Goal: Task Accomplishment & Management: Complete application form

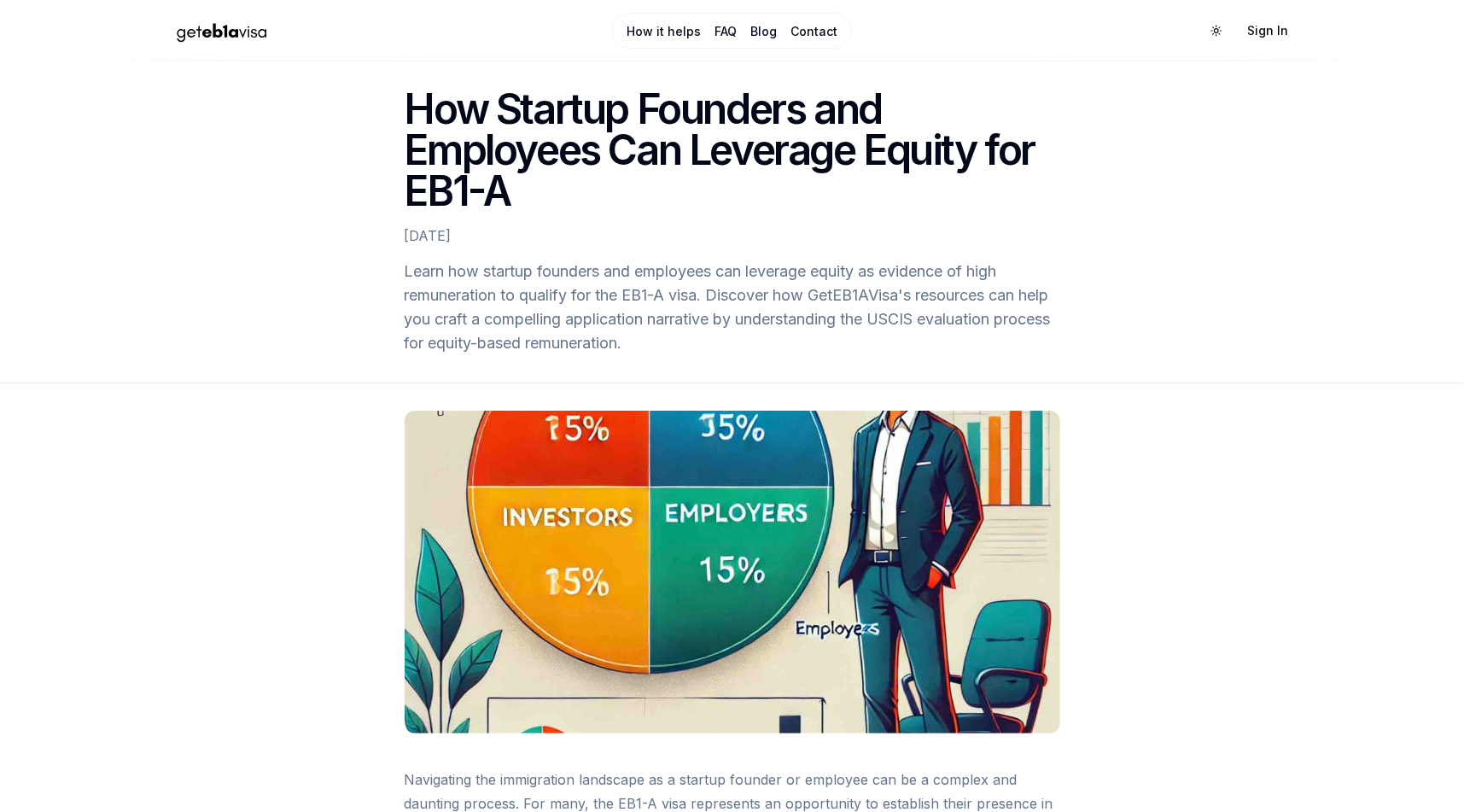
click at [721, 29] on link "FAQ" at bounding box center [725, 31] width 22 height 17
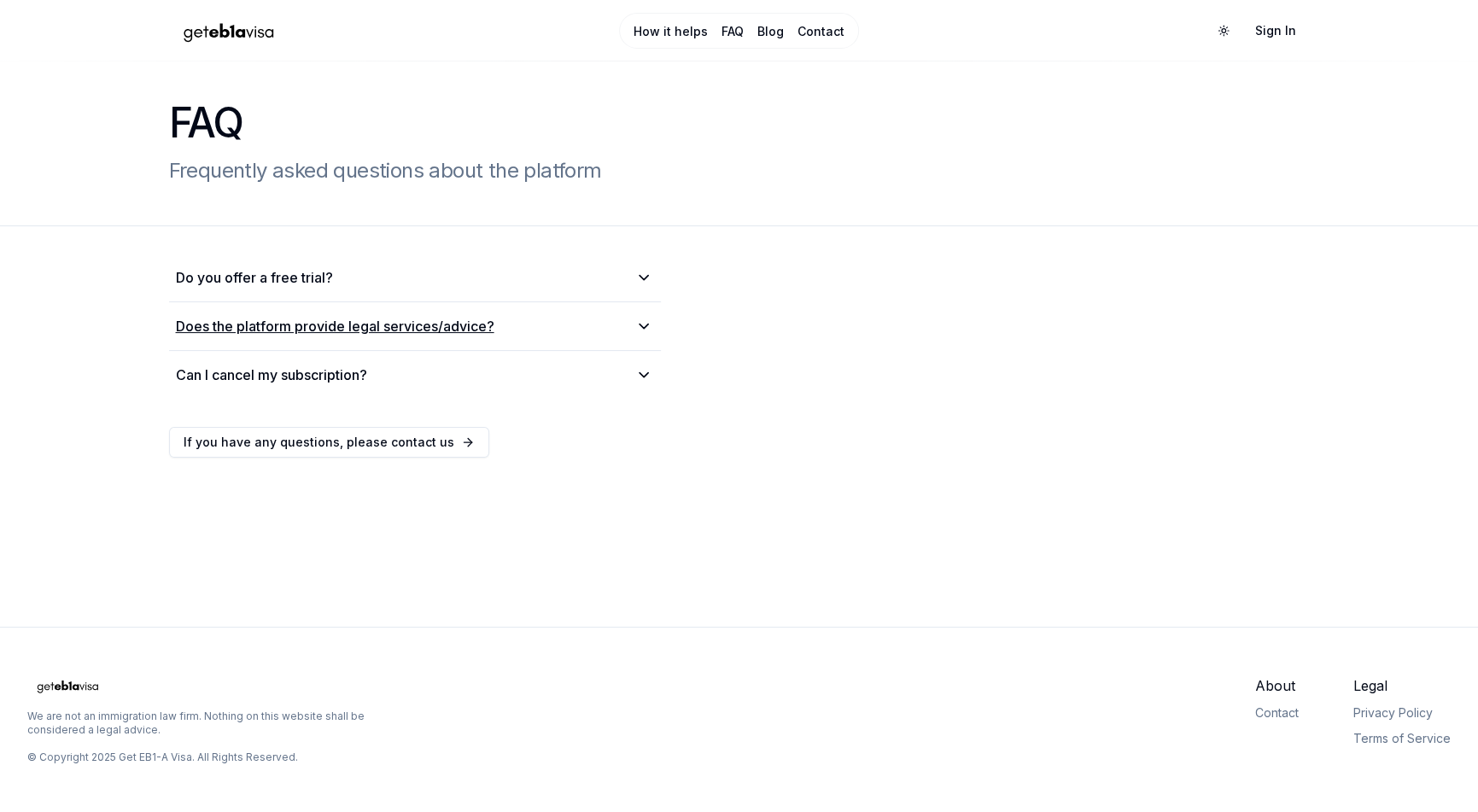
click at [527, 334] on summary "Does the platform provide legal services/advice?" at bounding box center [415, 326] width 478 height 20
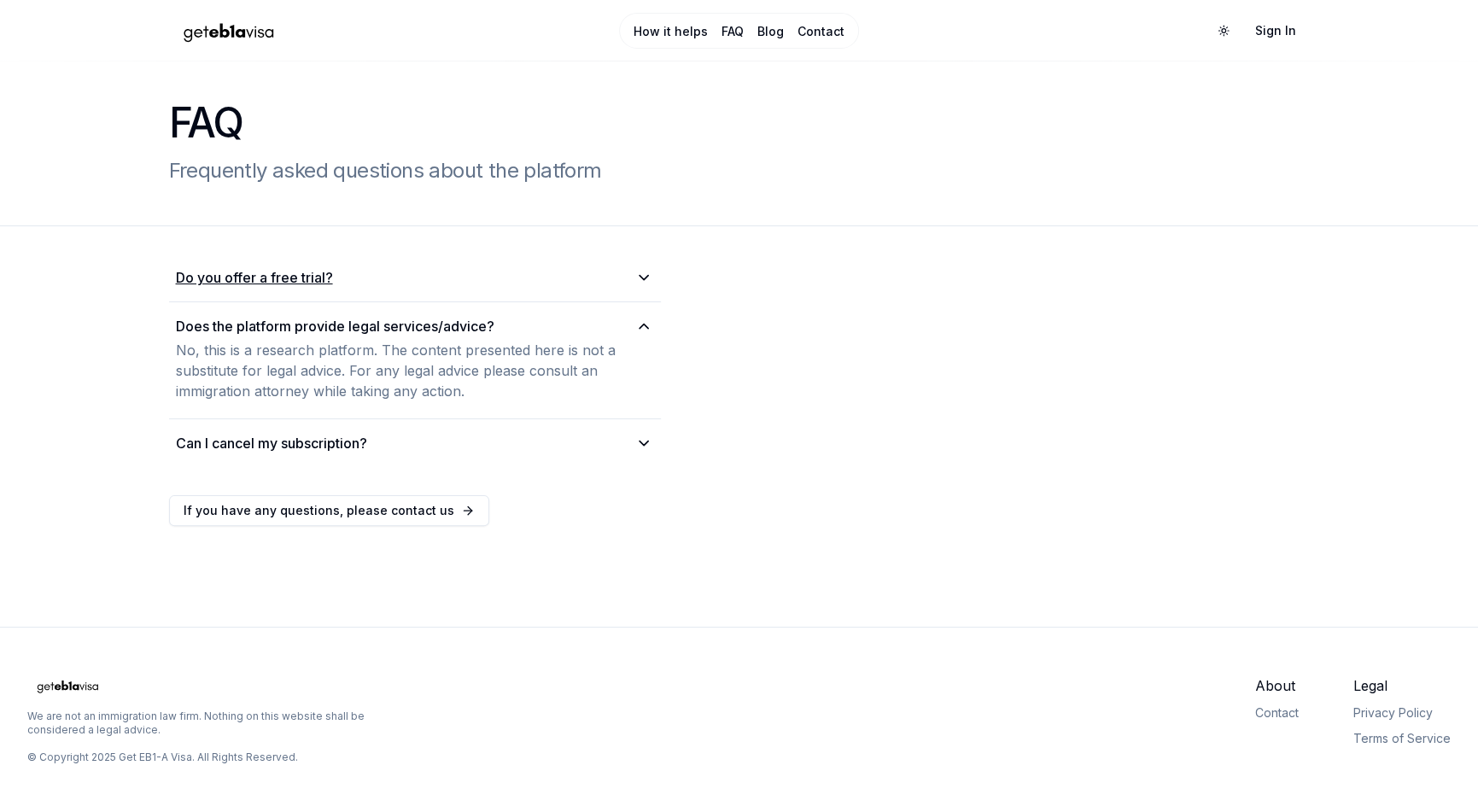
click at [602, 286] on summary "Do you offer a free trial?" at bounding box center [415, 277] width 478 height 20
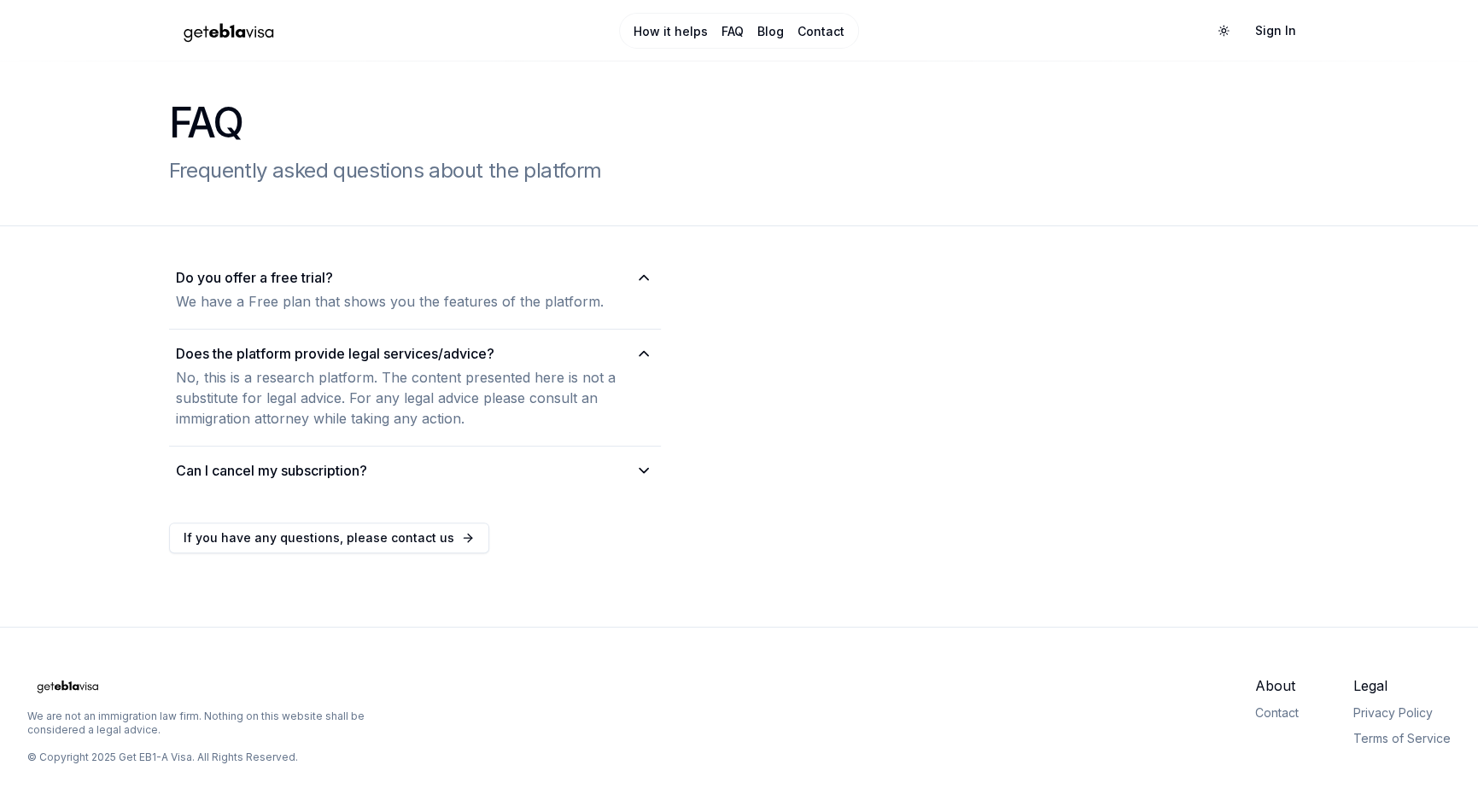
click at [675, 34] on link "How it helps" at bounding box center [670, 31] width 74 height 17
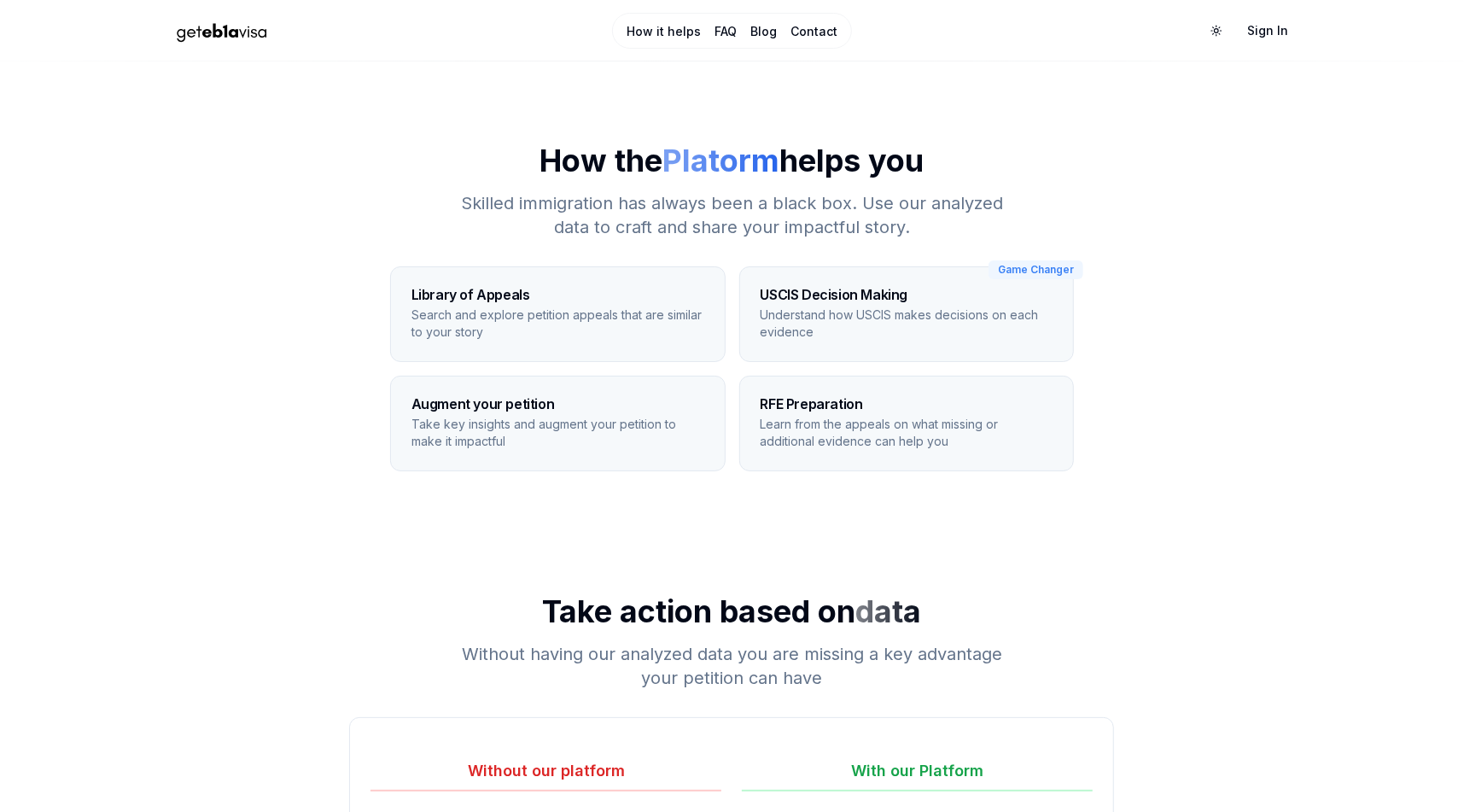
click at [813, 25] on link "Contact" at bounding box center [814, 31] width 47 height 17
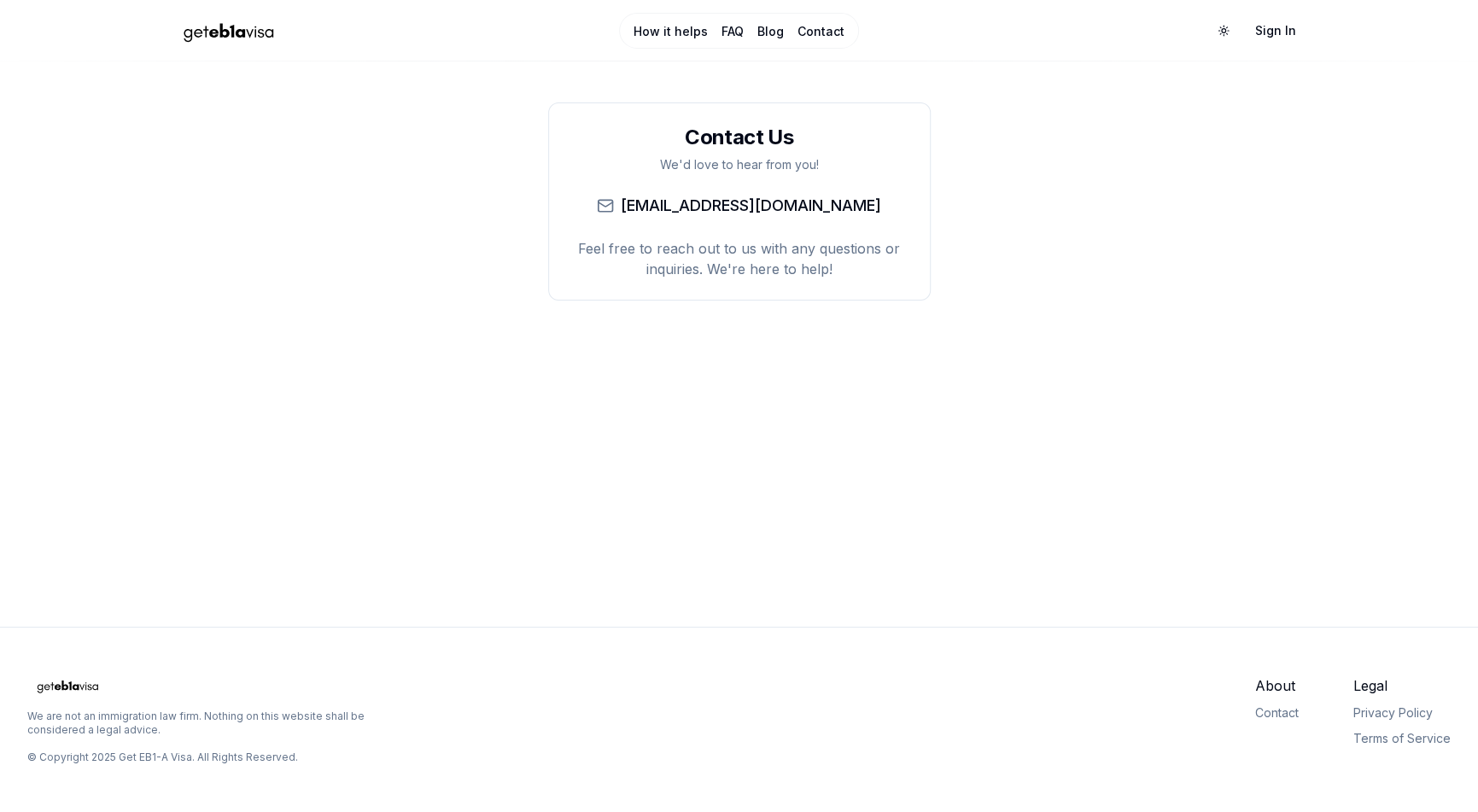
click at [667, 26] on link "How it helps" at bounding box center [670, 31] width 74 height 17
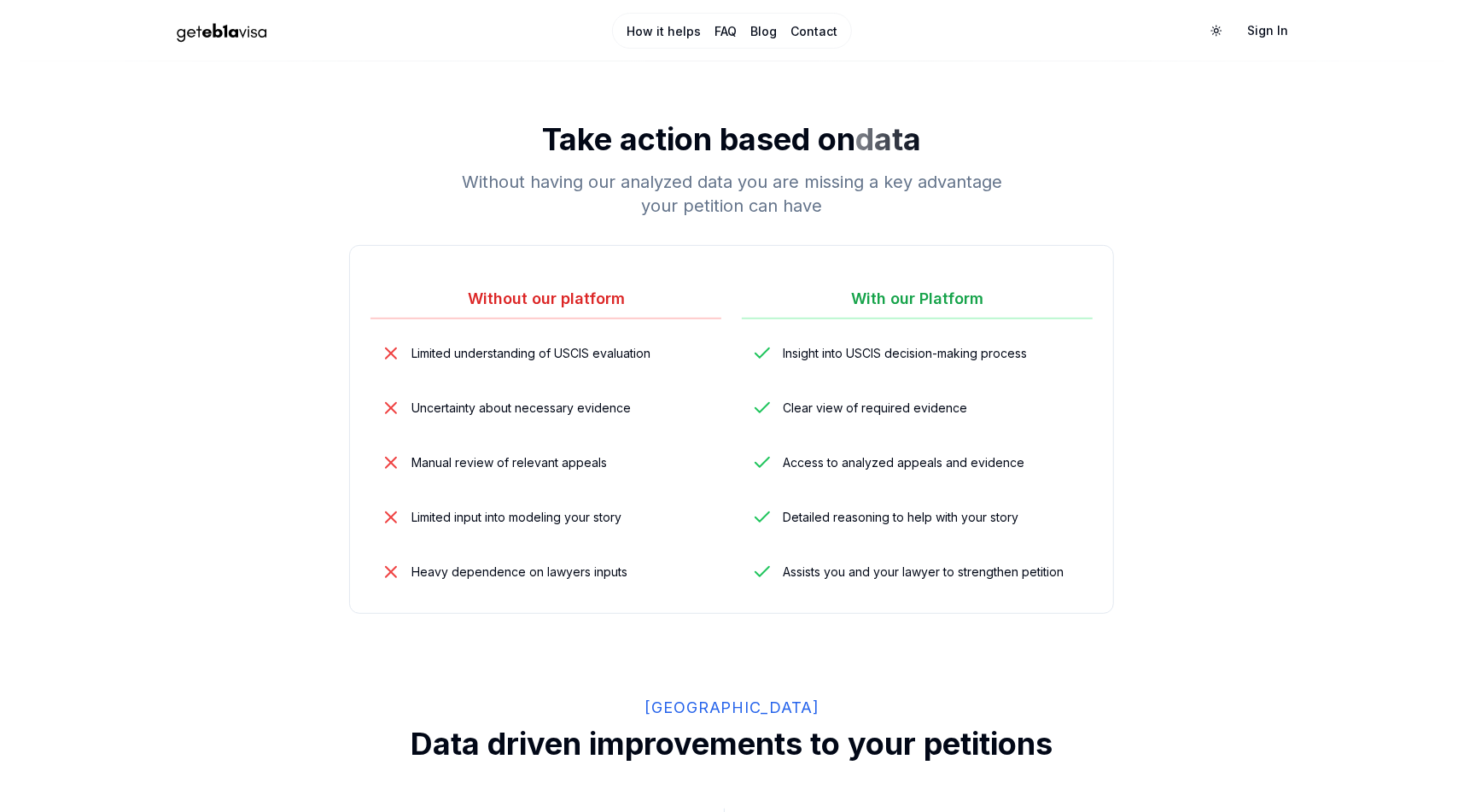
scroll to position [256, 0]
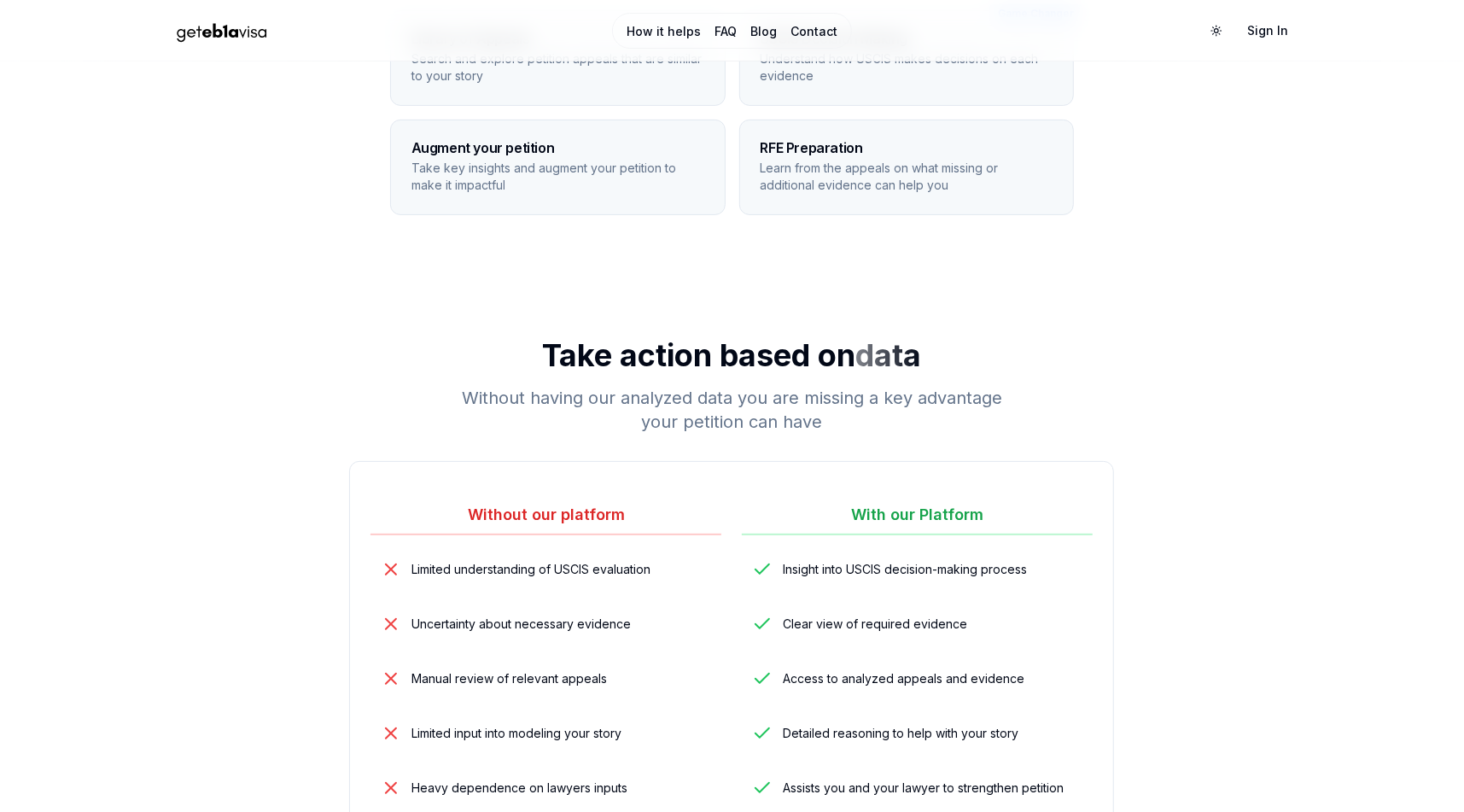
click at [718, 30] on link "FAQ" at bounding box center [725, 31] width 22 height 17
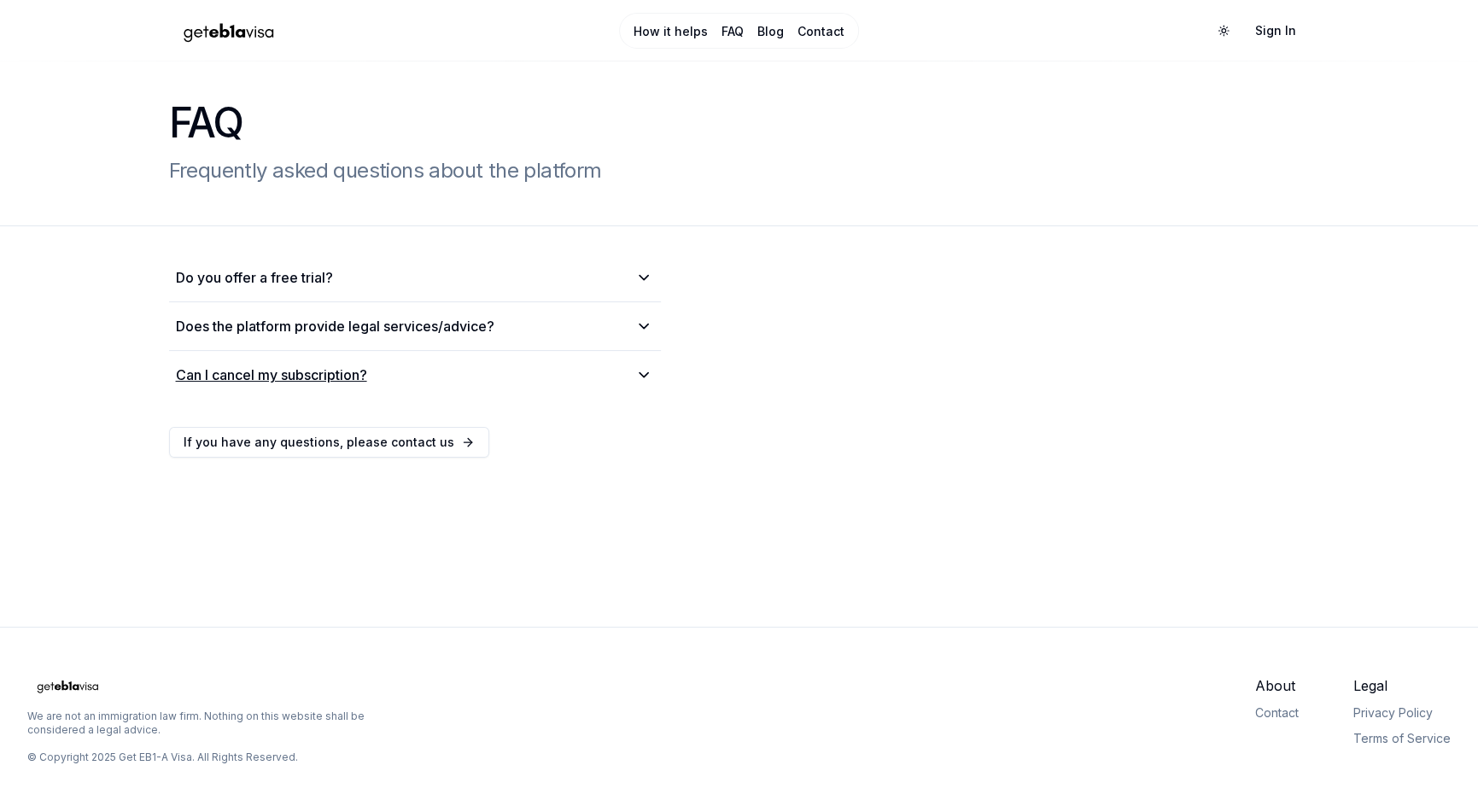
click at [229, 383] on h2 "Can I cancel my subscription?" at bounding box center [272, 374] width 191 height 20
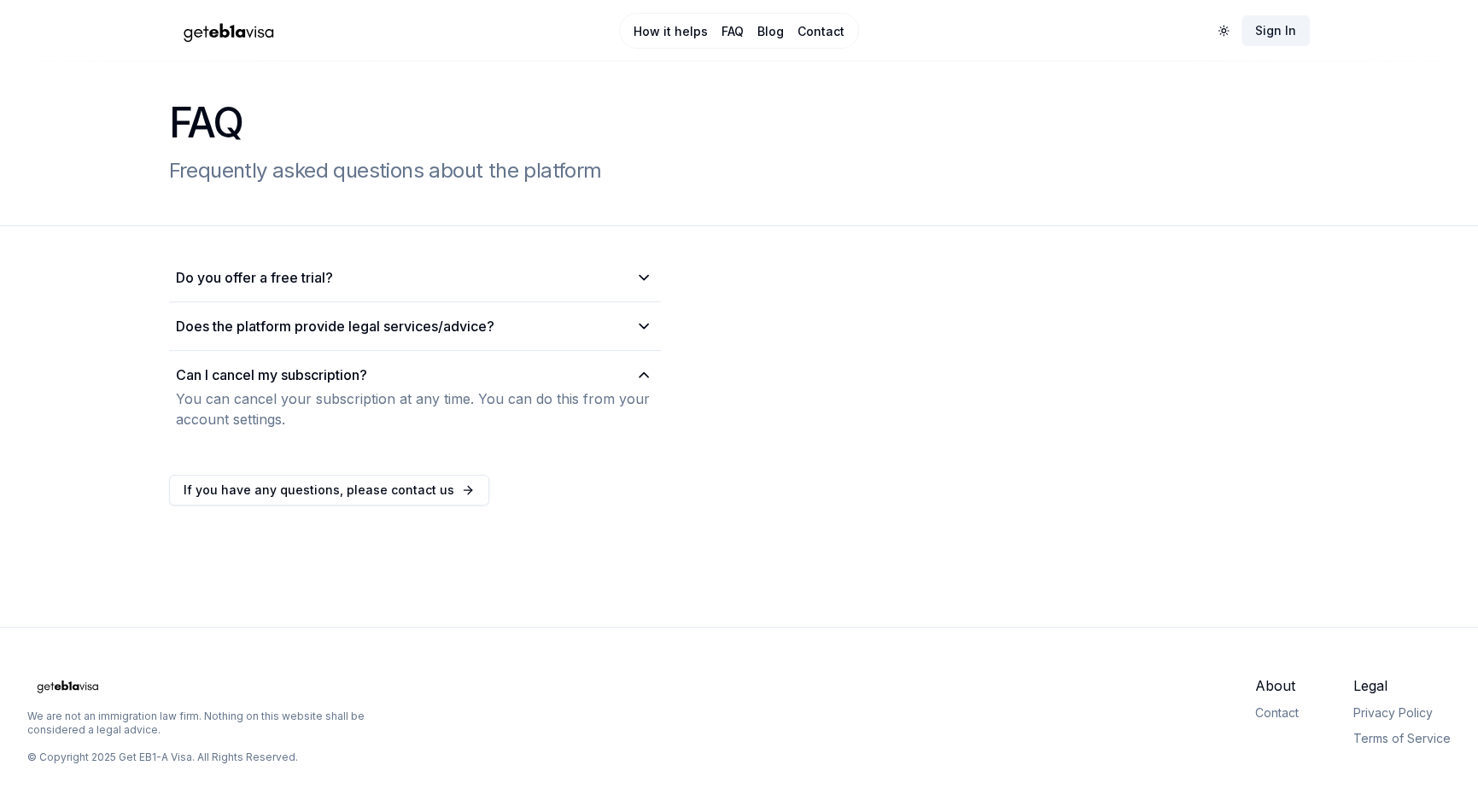
click at [1259, 33] on link "Sign In" at bounding box center [1276, 31] width 68 height 31
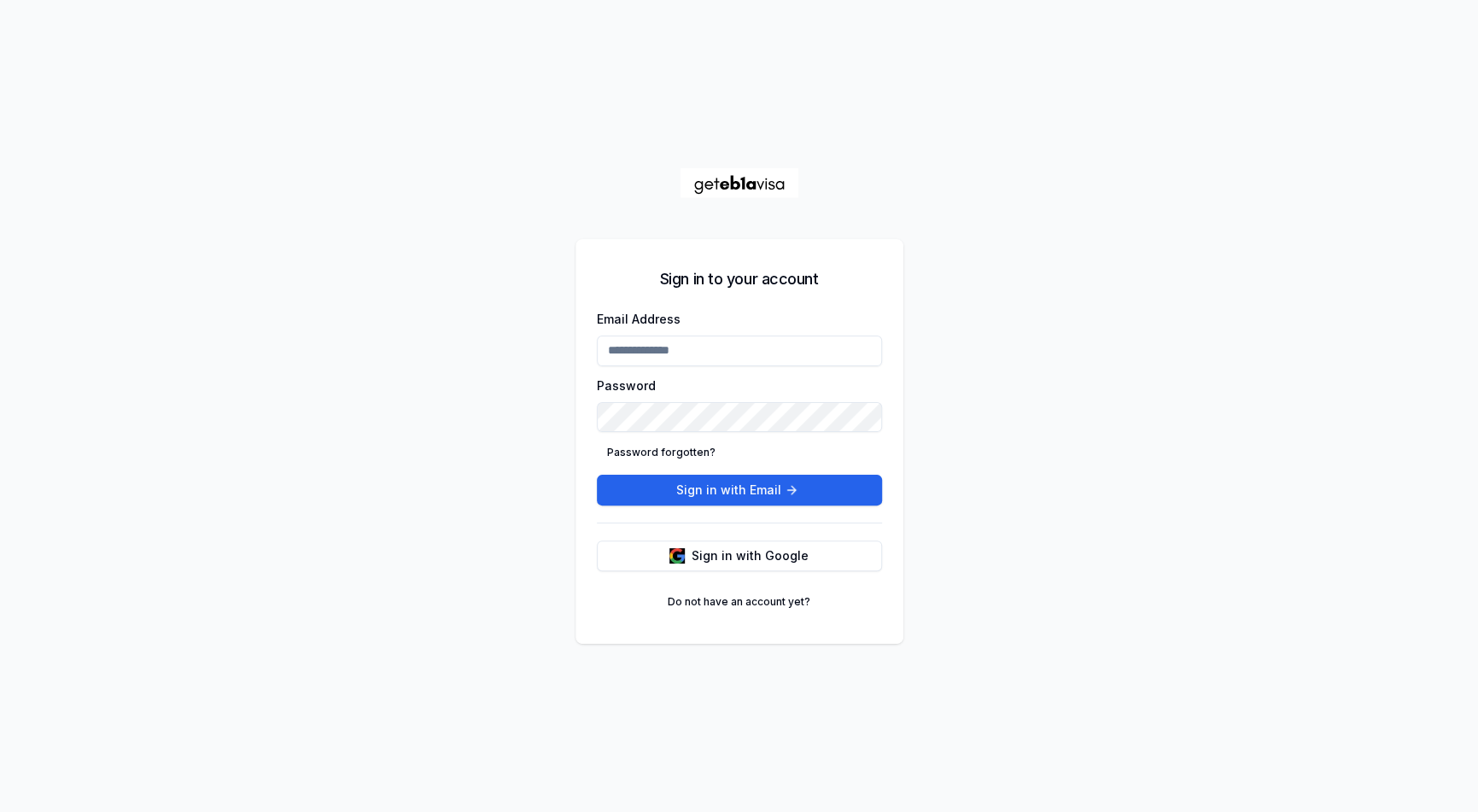
click at [760, 357] on input "Email Address" at bounding box center [739, 350] width 285 height 31
click at [1042, 350] on div "Sign in to your account Email Address Password Password forgotten? Sign in with…" at bounding box center [739, 406] width 1478 height 812
click at [842, 352] on input "Email Address" at bounding box center [739, 350] width 285 height 31
type input "**********"
click at [718, 603] on link "Do not have an account yet?" at bounding box center [739, 601] width 163 height 27
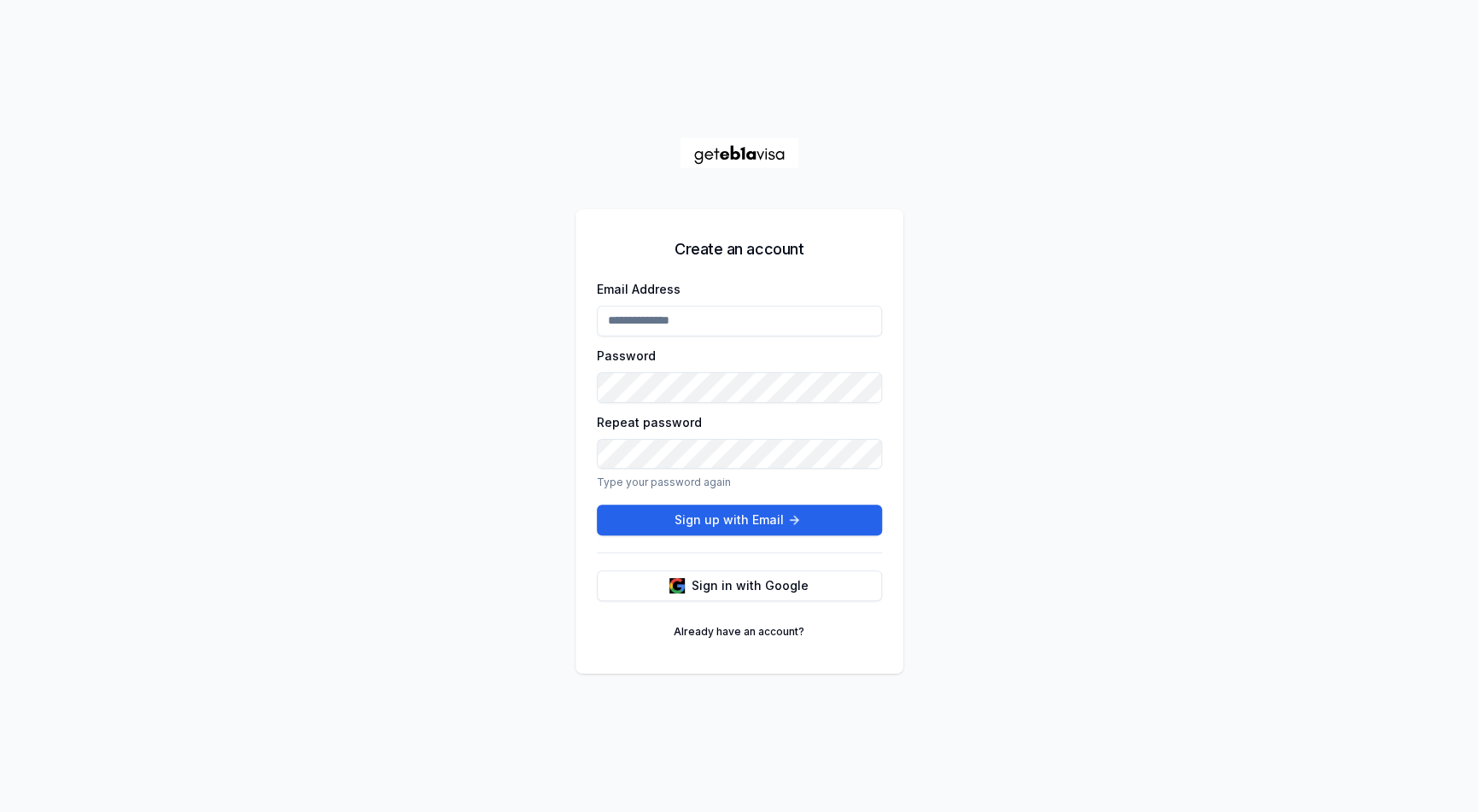
click at [651, 323] on input "Email Address" at bounding box center [739, 321] width 285 height 31
drag, startPoint x: 736, startPoint y: 318, endPoint x: 724, endPoint y: 318, distance: 12.0
click at [724, 318] on input "Email Address" at bounding box center [739, 321] width 285 height 31
type input "**********"
click at [597, 505] on button "Sign up with Email" at bounding box center [739, 519] width 285 height 31
